Goal: Information Seeking & Learning: Learn about a topic

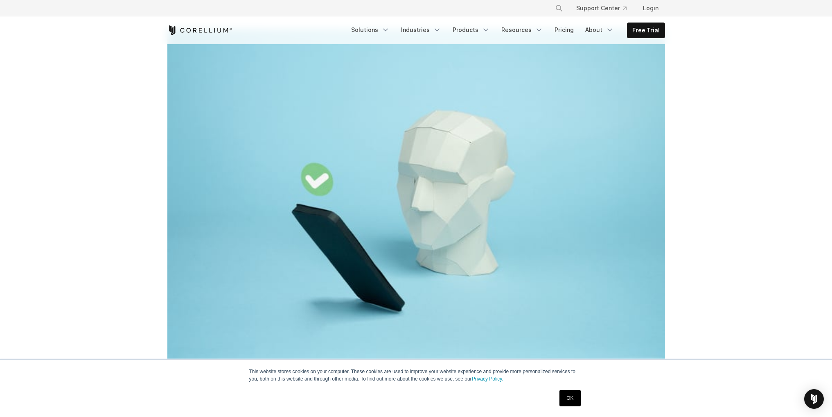
scroll to position [216, 0]
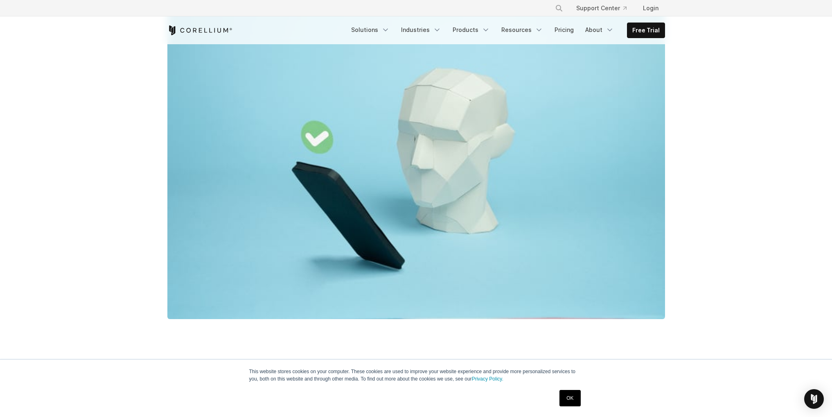
drag, startPoint x: 571, startPoint y: 396, endPoint x: 567, endPoint y: 392, distance: 5.5
click at [571, 396] on link "OK" at bounding box center [569, 398] width 21 height 16
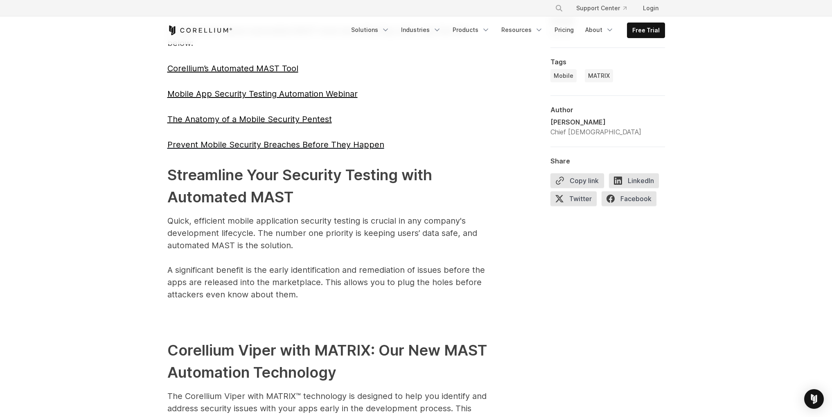
scroll to position [1843, 0]
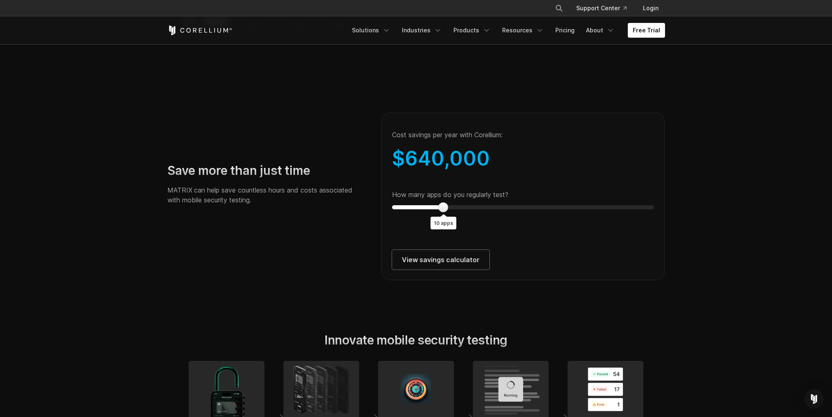
scroll to position [1439, 0]
click at [438, 212] on div at bounding box center [443, 207] width 10 height 10
click at [354, 204] on p "MATRIX can help save countless hours and costs associated with mobile security …" at bounding box center [266, 195] width 198 height 20
drag, startPoint x: 379, startPoint y: 213, endPoint x: 419, endPoint y: 219, distance: 40.2
click at [385, 214] on div "Time savings on internal security assessments Savings from automating mobile ap…" at bounding box center [523, 187] width 300 height 186
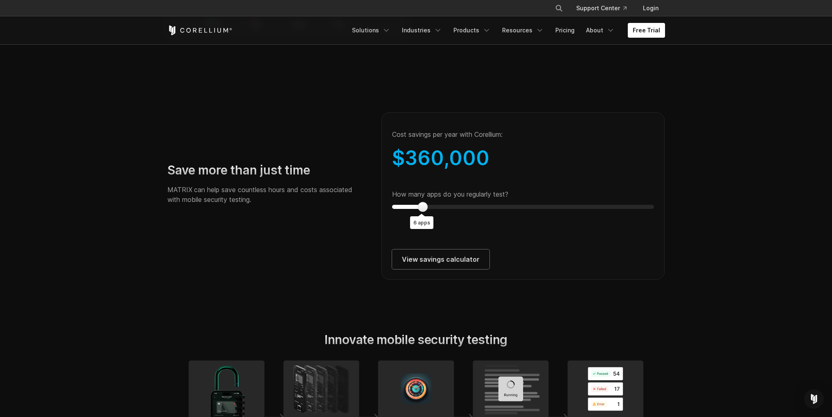
type input "*"
click at [386, 217] on div "Cost savings per year with Corellium: $ 220,000 How many apps do you regularly …" at bounding box center [523, 195] width 284 height 167
click at [545, 170] on div "$ 220,000" at bounding box center [523, 158] width 262 height 25
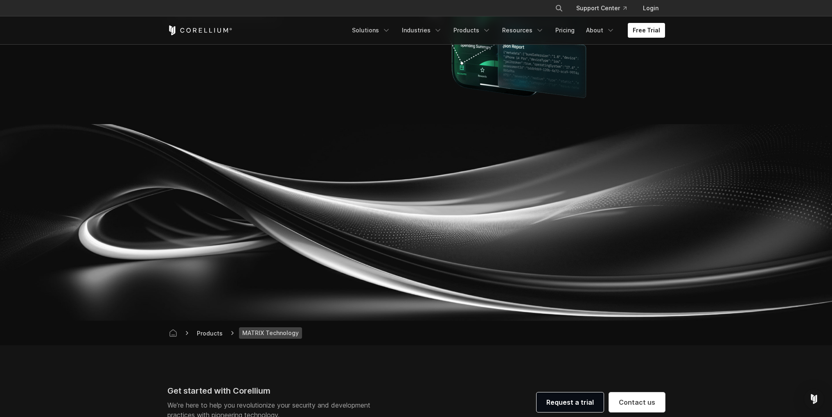
scroll to position [2993, 0]
